Goal: Task Accomplishment & Management: Manage account settings

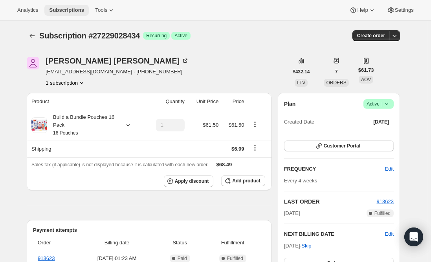
click at [65, 6] on button "Subscriptions" at bounding box center [66, 10] width 44 height 11
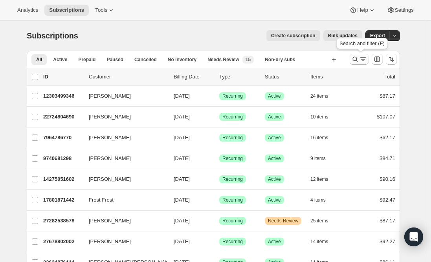
click at [359, 57] on icon "Search and filter results" at bounding box center [355, 59] width 8 height 8
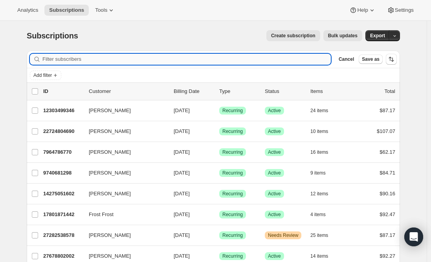
click at [147, 56] on input "Filter subscribers" at bounding box center [186, 59] width 288 height 11
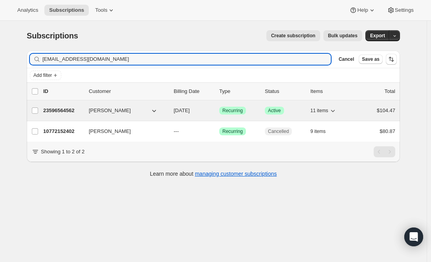
type input "[EMAIL_ADDRESS][DOMAIN_NAME]"
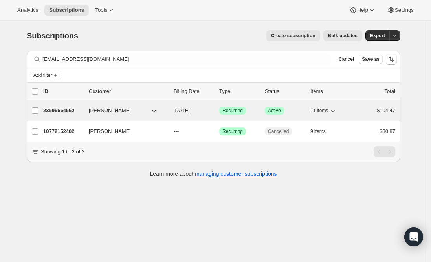
click at [70, 111] on p "23596564562" at bounding box center [62, 111] width 39 height 8
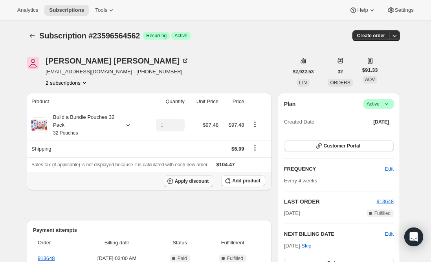
click at [186, 182] on span "Apply discount" at bounding box center [192, 181] width 34 height 6
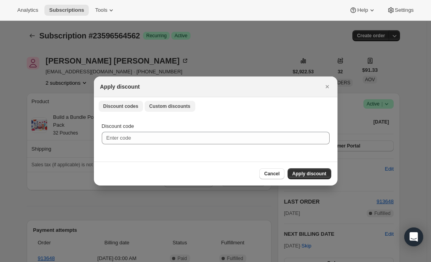
click at [152, 107] on span "Custom discounts" at bounding box center [169, 106] width 41 height 6
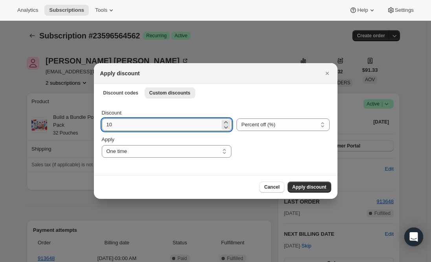
click at [148, 126] on input "10" at bounding box center [161, 125] width 119 height 13
type input "1"
type input "25"
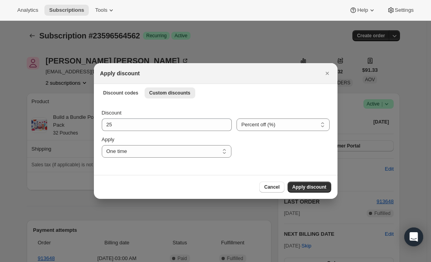
click at [157, 192] on div "Cancel Apply discount" at bounding box center [215, 187] width 231 height 11
click at [299, 186] on span "Apply discount" at bounding box center [309, 187] width 34 height 6
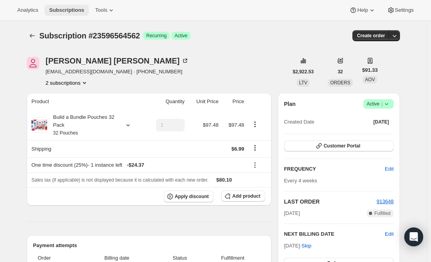
click at [66, 7] on span "Subscriptions" at bounding box center [66, 10] width 35 height 6
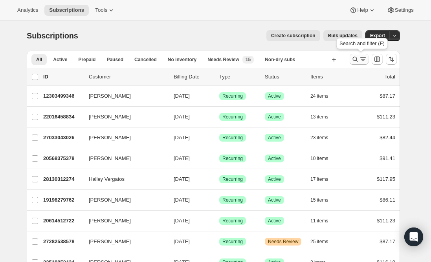
click at [358, 60] on icon "Search and filter results" at bounding box center [355, 59] width 5 height 5
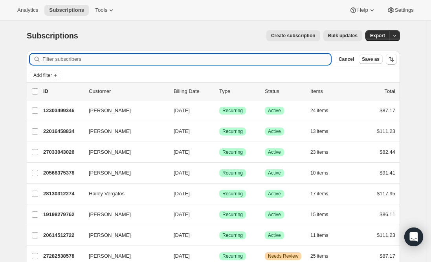
click at [143, 61] on input "Filter subscribers" at bounding box center [186, 59] width 288 height 11
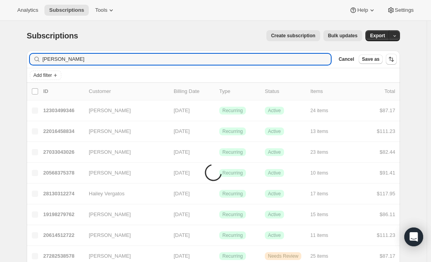
type input "[PERSON_NAME]"
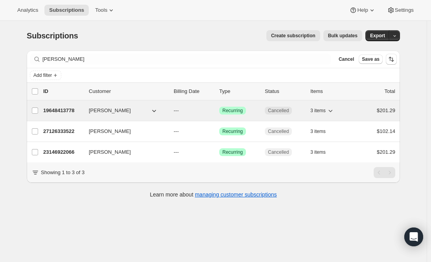
click at [59, 110] on p "19648413778" at bounding box center [62, 111] width 39 height 8
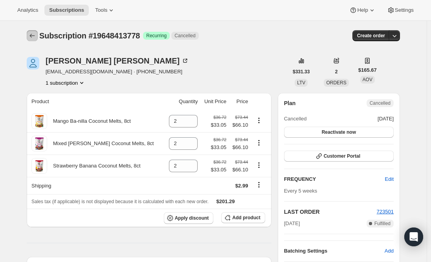
click at [36, 37] on icon "Subscriptions" at bounding box center [32, 36] width 8 height 8
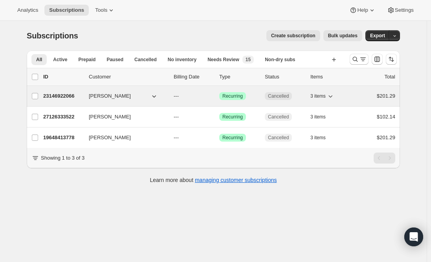
click at [70, 96] on p "23146922066" at bounding box center [62, 96] width 39 height 8
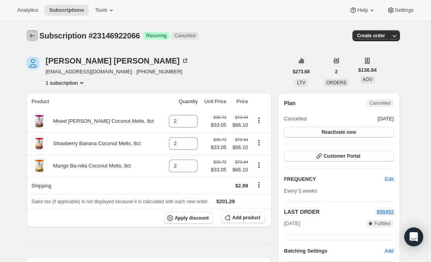
click at [33, 35] on icon "Subscriptions" at bounding box center [32, 36] width 8 height 8
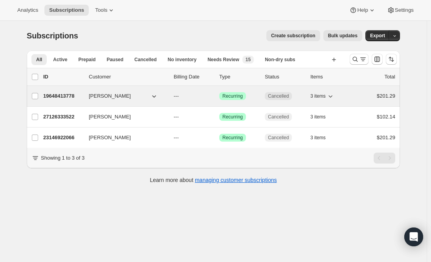
click at [70, 98] on p "19648413778" at bounding box center [62, 96] width 39 height 8
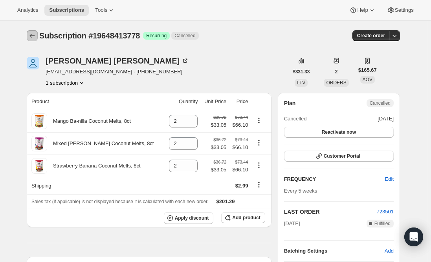
click at [33, 37] on icon "Subscriptions" at bounding box center [32, 36] width 8 height 8
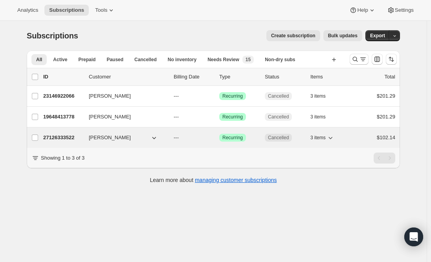
click at [71, 135] on p "27126333522" at bounding box center [62, 138] width 39 height 8
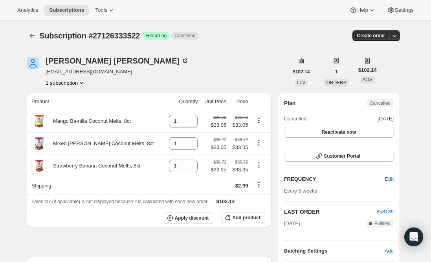
click at [71, 8] on span "Subscriptions" at bounding box center [66, 10] width 35 height 6
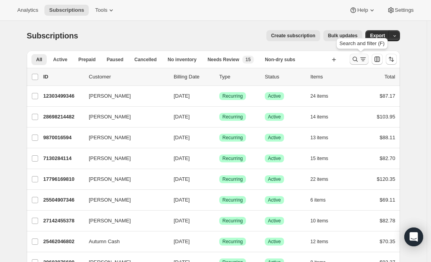
click at [354, 61] on icon "Search and filter results" at bounding box center [355, 59] width 8 height 8
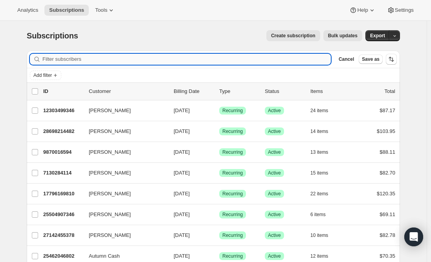
click at [86, 59] on input "Filter subscribers" at bounding box center [186, 59] width 288 height 11
paste input "[EMAIL_ADDRESS][DOMAIN_NAME]"
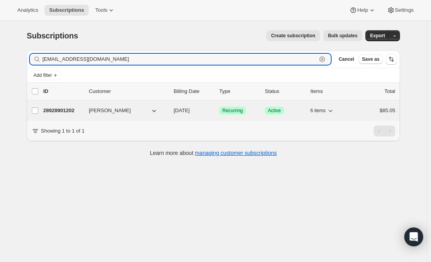
type input "[EMAIL_ADDRESS][DOMAIN_NAME]"
click at [58, 112] on p "28928901202" at bounding box center [62, 111] width 39 height 8
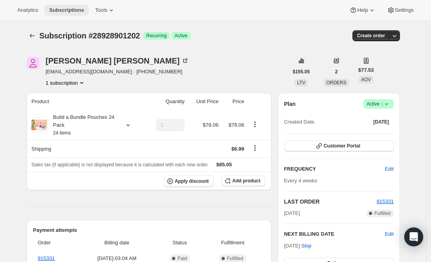
click at [60, 10] on span "Subscriptions" at bounding box center [66, 10] width 35 height 6
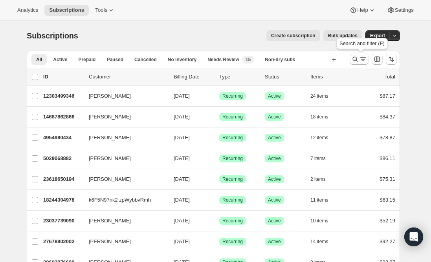
click at [355, 58] on icon "Search and filter results" at bounding box center [355, 59] width 8 height 8
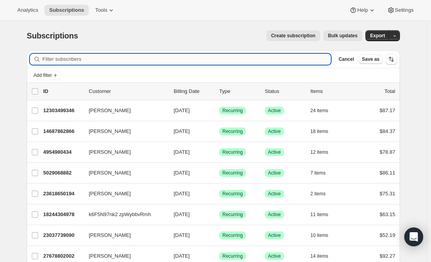
click at [77, 56] on input "Filter subscribers" at bounding box center [186, 59] width 288 height 11
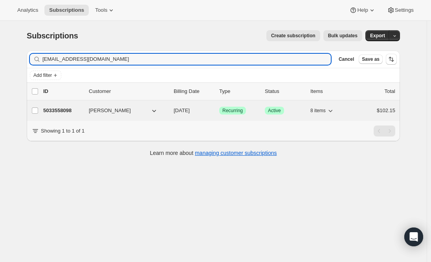
type input "[EMAIL_ADDRESS][DOMAIN_NAME]"
click at [62, 110] on p "5033558098" at bounding box center [62, 111] width 39 height 8
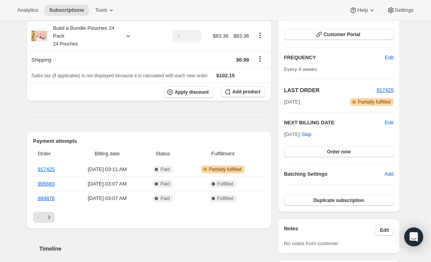
scroll to position [118, 0]
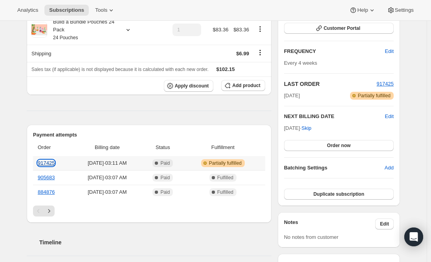
click at [47, 162] on link "917425" at bounding box center [46, 163] width 17 height 6
click at [51, 210] on icon "Next" at bounding box center [49, 211] width 8 height 8
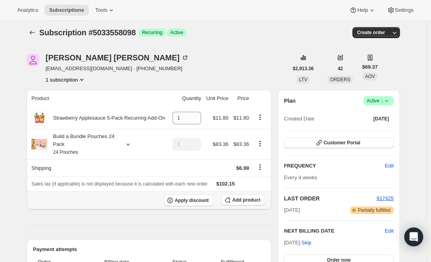
scroll to position [0, 0]
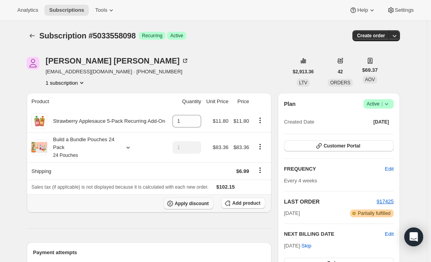
click at [201, 205] on span "Apply discount" at bounding box center [192, 204] width 34 height 6
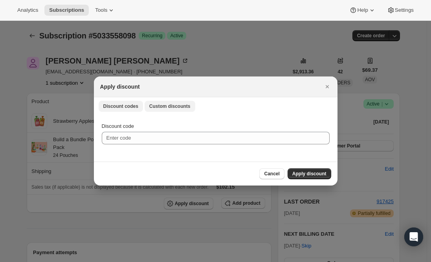
click at [161, 109] on span "Custom discounts" at bounding box center [169, 106] width 41 height 6
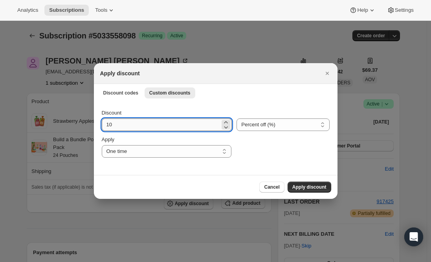
click at [130, 126] on input "10" at bounding box center [161, 125] width 119 height 13
click at [249, 130] on select "Percent off (%) Amount off ($)" at bounding box center [282, 125] width 93 height 13
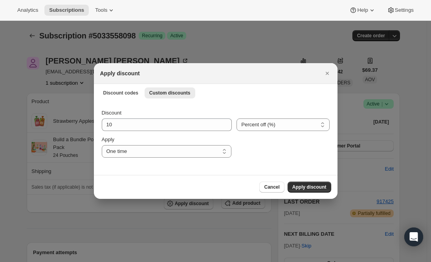
select select "fixed"
click at [236, 119] on select "Percent off (%) Amount off ($)" at bounding box center [282, 125] width 93 height 13
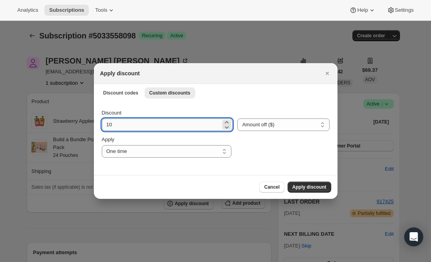
click at [130, 127] on input "10" at bounding box center [161, 125] width 119 height 13
type input "1"
type input "24.61"
click at [132, 179] on div "Cancel Apply discount" at bounding box center [215, 187] width 243 height 24
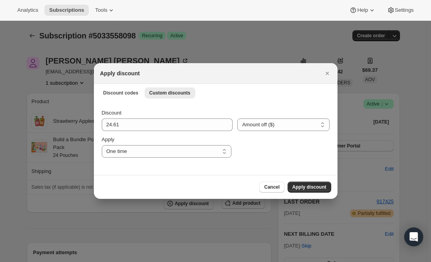
click at [314, 188] on span "Apply discount" at bounding box center [309, 187] width 34 height 6
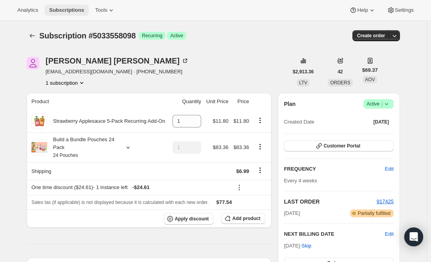
click at [64, 12] on span "Subscriptions" at bounding box center [66, 10] width 35 height 6
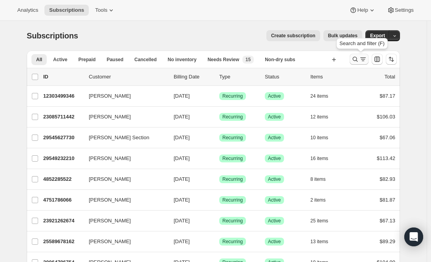
click at [359, 57] on icon "Search and filter results" at bounding box center [355, 59] width 8 height 8
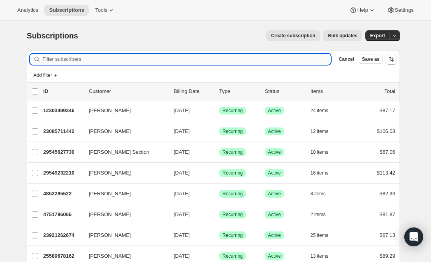
click at [178, 58] on input "Filter subscribers" at bounding box center [186, 59] width 288 height 11
paste input "[EMAIL_ADDRESS][DOMAIN_NAME]"
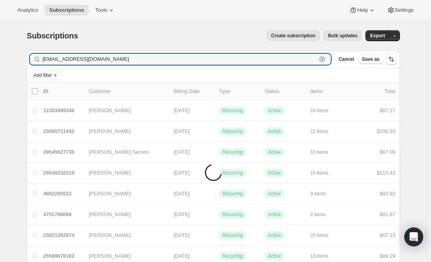
type input "[EMAIL_ADDRESS][DOMAIN_NAME]"
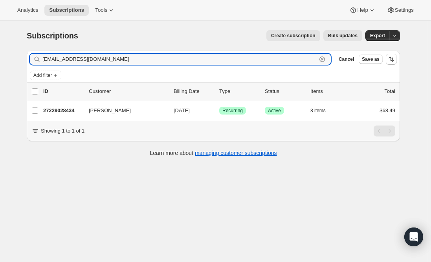
drag, startPoint x: 138, startPoint y: 57, endPoint x: 15, endPoint y: 53, distance: 123.7
click at [15, 53] on div "Subscriptions. This page is ready Subscriptions Create subscription Bulk update…" at bounding box center [213, 152] width 426 height 262
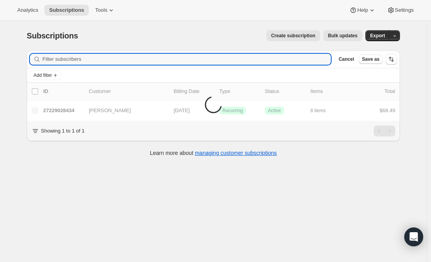
paste input "[EMAIL_ADDRESS][US_STATE][DOMAIN_NAME]"
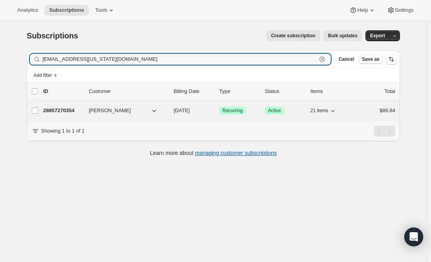
type input "[EMAIL_ADDRESS][US_STATE][DOMAIN_NAME]"
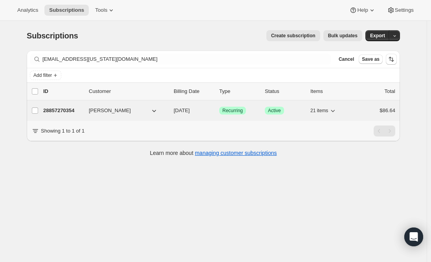
click at [55, 111] on p "28857270354" at bounding box center [62, 111] width 39 height 8
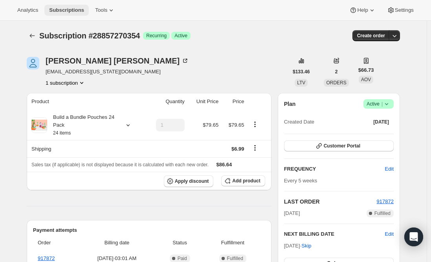
click at [63, 8] on span "Subscriptions" at bounding box center [66, 10] width 35 height 6
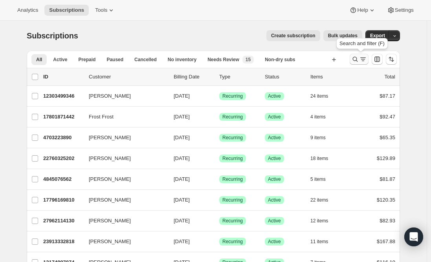
click at [354, 60] on icon "Search and filter results" at bounding box center [355, 59] width 5 height 5
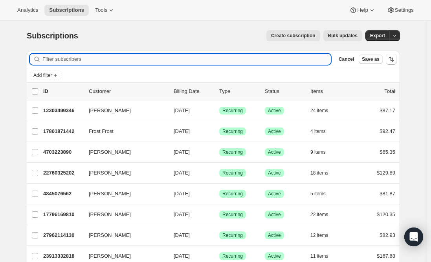
click at [183, 60] on input "Filter subscribers" at bounding box center [186, 59] width 288 height 11
paste input "[PERSON_NAME][EMAIL_ADDRESS][DOMAIN_NAME]"
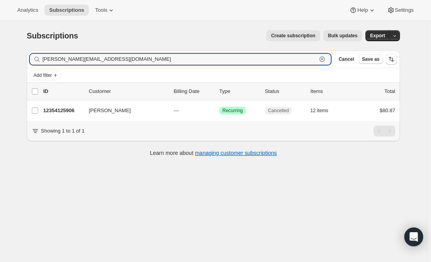
type input "[PERSON_NAME][EMAIL_ADDRESS][DOMAIN_NAME]"
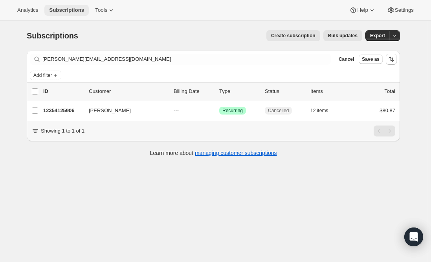
click at [58, 11] on span "Subscriptions" at bounding box center [66, 10] width 35 height 6
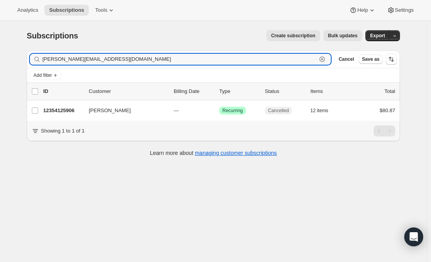
drag, startPoint x: 118, startPoint y: 60, endPoint x: 23, endPoint y: 43, distance: 96.9
click at [23, 43] on div "Subscriptions. This page is ready Subscriptions Create subscription Bulk update…" at bounding box center [213, 93] width 392 height 144
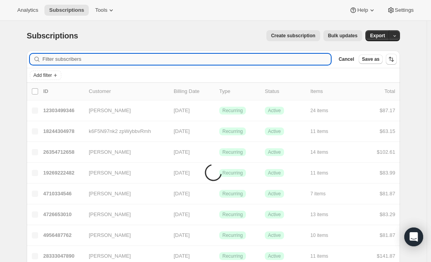
click at [66, 60] on input "Filter subscribers" at bounding box center [186, 59] width 288 height 11
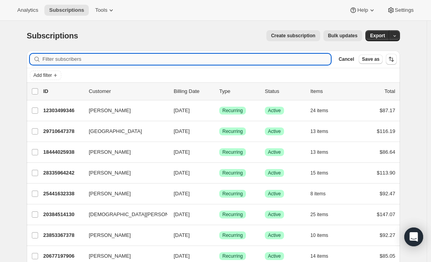
paste input "[PERSON_NAME][EMAIL_ADDRESS][DOMAIN_NAME]"
type input "[PERSON_NAME][EMAIL_ADDRESS][DOMAIN_NAME]"
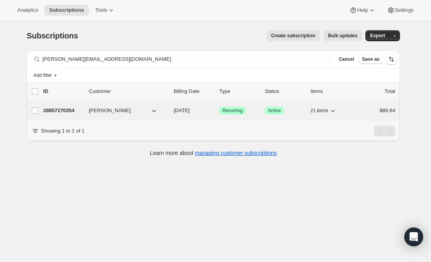
click at [65, 110] on p "28857270354" at bounding box center [62, 111] width 39 height 8
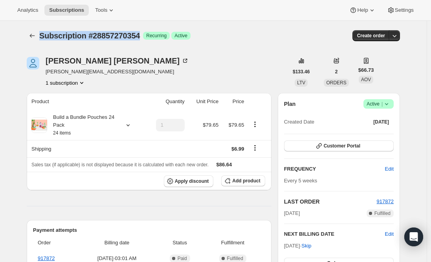
drag, startPoint x: 142, startPoint y: 35, endPoint x: 42, endPoint y: 35, distance: 100.1
click at [42, 35] on span "Subscription #28857270354" at bounding box center [89, 35] width 100 height 9
copy span "Subscription #28857270354"
click at [382, 106] on span "|" at bounding box center [381, 104] width 1 height 6
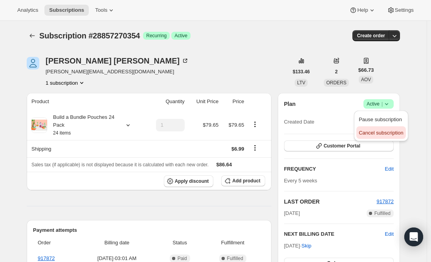
click at [389, 135] on span "Cancel subscription" at bounding box center [380, 133] width 44 height 6
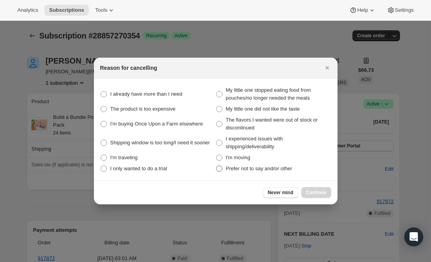
click at [223, 170] on label "Prefer not to say and/or other" at bounding box center [273, 168] width 115 height 11
click at [216, 166] on other "Prefer not to say and/or other" at bounding box center [216, 166] width 0 height 0
radio other "true"
click at [313, 190] on span "Continue" at bounding box center [316, 193] width 20 height 6
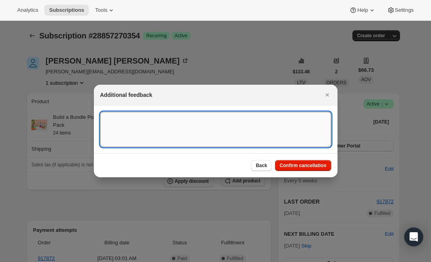
click at [208, 133] on textarea ":r9dc:" at bounding box center [215, 129] width 231 height 35
type textarea "Canceled per req."
click at [308, 166] on span "Confirm cancellation" at bounding box center [303, 166] width 47 height 6
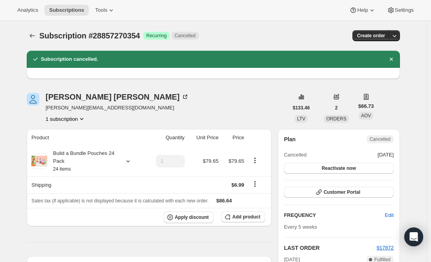
click at [112, 109] on span "[PERSON_NAME][EMAIL_ADDRESS][DOMAIN_NAME]" at bounding box center [117, 108] width 143 height 8
copy span "[PERSON_NAME][EMAIL_ADDRESS][DOMAIN_NAME]"
click at [58, 6] on button "Subscriptions" at bounding box center [66, 10] width 44 height 11
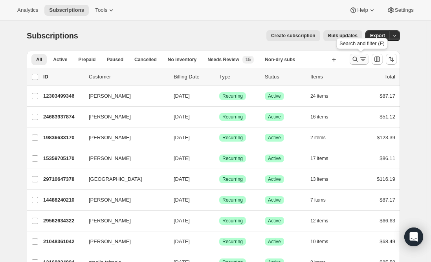
click at [358, 60] on icon "Search and filter results" at bounding box center [355, 59] width 8 height 8
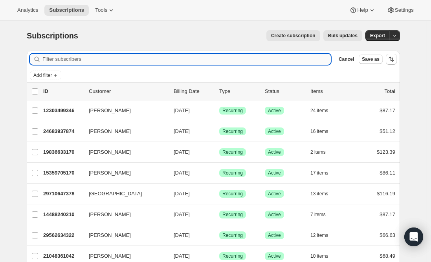
click at [177, 58] on input "Filter subscribers" at bounding box center [186, 59] width 288 height 11
paste input "[PERSON_NAME][EMAIL_ADDRESS][PERSON_NAME][DOMAIN_NAME]"
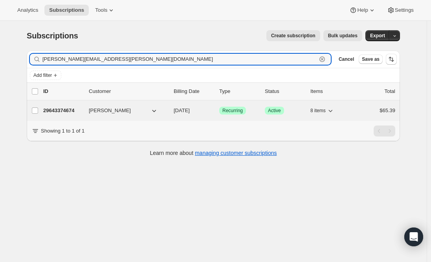
type input "[PERSON_NAME][EMAIL_ADDRESS][PERSON_NAME][DOMAIN_NAME]"
click at [57, 109] on p "29643374674" at bounding box center [62, 111] width 39 height 8
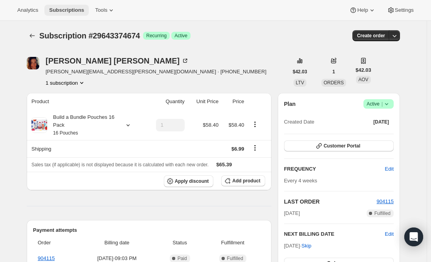
click at [65, 11] on span "Subscriptions" at bounding box center [66, 10] width 35 height 6
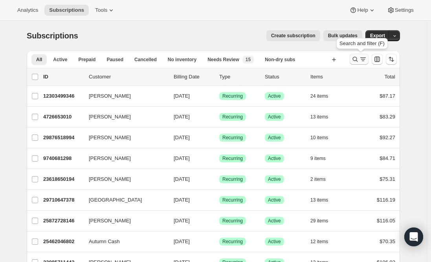
click at [354, 58] on icon "Search and filter results" at bounding box center [355, 59] width 8 height 8
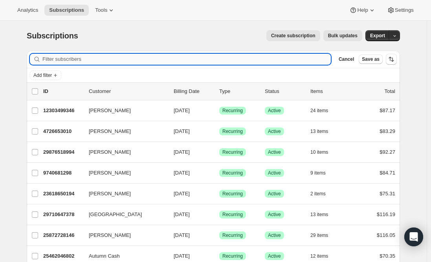
click at [172, 58] on input "Filter subscribers" at bounding box center [186, 59] width 288 height 11
paste input "[EMAIL_ADDRESS][DOMAIN_NAME]"
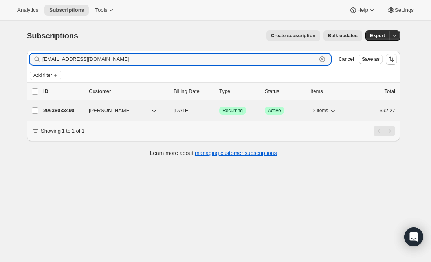
type input "[EMAIL_ADDRESS][DOMAIN_NAME]"
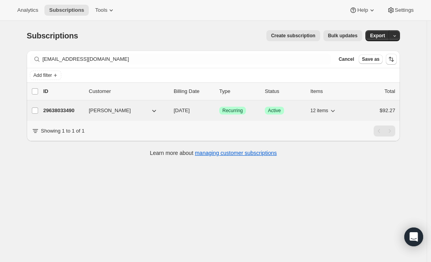
click at [57, 110] on p "29638033490" at bounding box center [62, 111] width 39 height 8
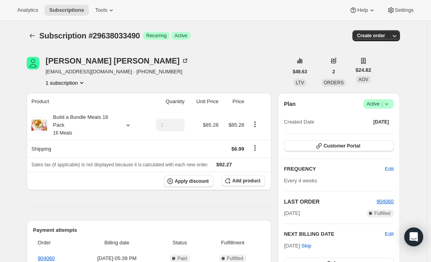
click at [376, 107] on span "Active |" at bounding box center [378, 104] width 24 height 8
click at [381, 129] on span "Cancel subscription" at bounding box center [380, 133] width 44 height 8
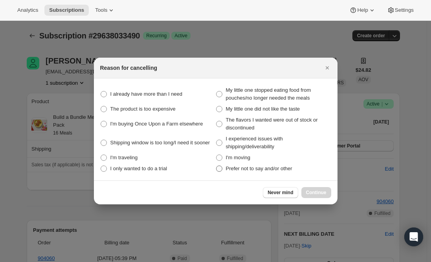
click at [219, 169] on span ":rabo:" at bounding box center [219, 169] width 6 height 6
click at [216, 166] on other "Prefer not to say and/or other" at bounding box center [216, 166] width 0 height 0
radio other "true"
click at [312, 192] on span "Continue" at bounding box center [316, 193] width 20 height 6
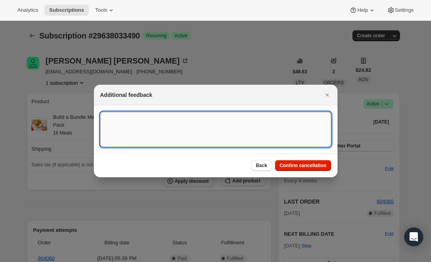
click at [161, 126] on textarea ":rabo:" at bounding box center [215, 129] width 231 height 35
type textarea "canceled per req."
click at [287, 164] on span "Confirm cancellation" at bounding box center [303, 166] width 47 height 6
